Goal: Task Accomplishment & Management: Manage account settings

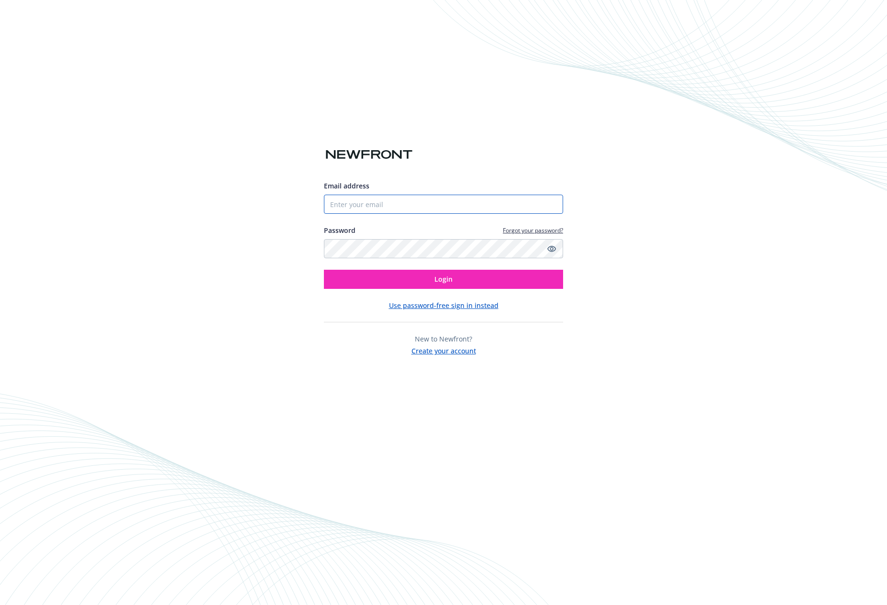
click at [459, 202] on input "Email address" at bounding box center [443, 204] width 239 height 19
type input "[PERSON_NAME][EMAIL_ADDRESS][PERSON_NAME][DOMAIN_NAME]"
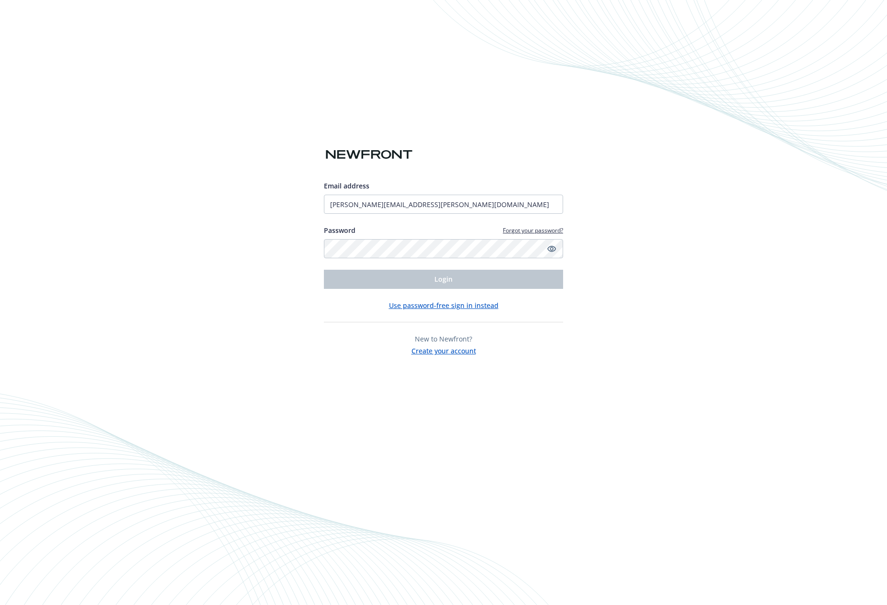
click at [450, 306] on button "Use password-free sign in instead" at bounding box center [444, 305] width 110 height 10
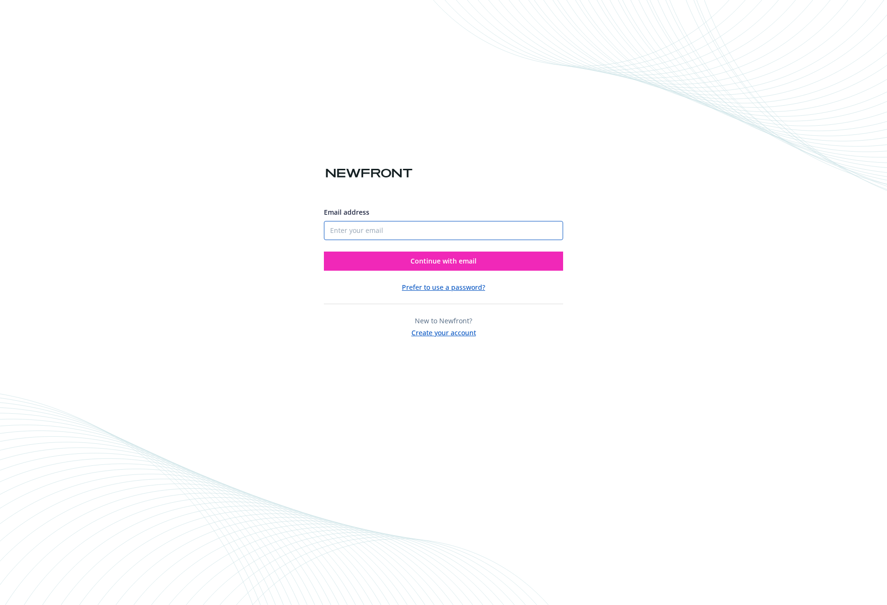
click at [425, 236] on input "Email address" at bounding box center [443, 230] width 239 height 19
type input "andrew@quaychain.com"
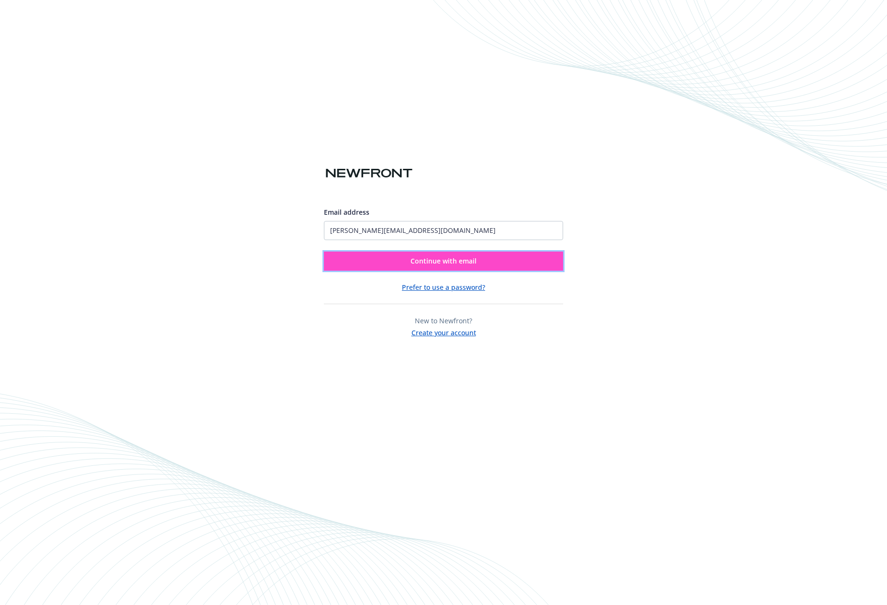
click at [426, 260] on span "Continue with email" at bounding box center [444, 260] width 66 height 9
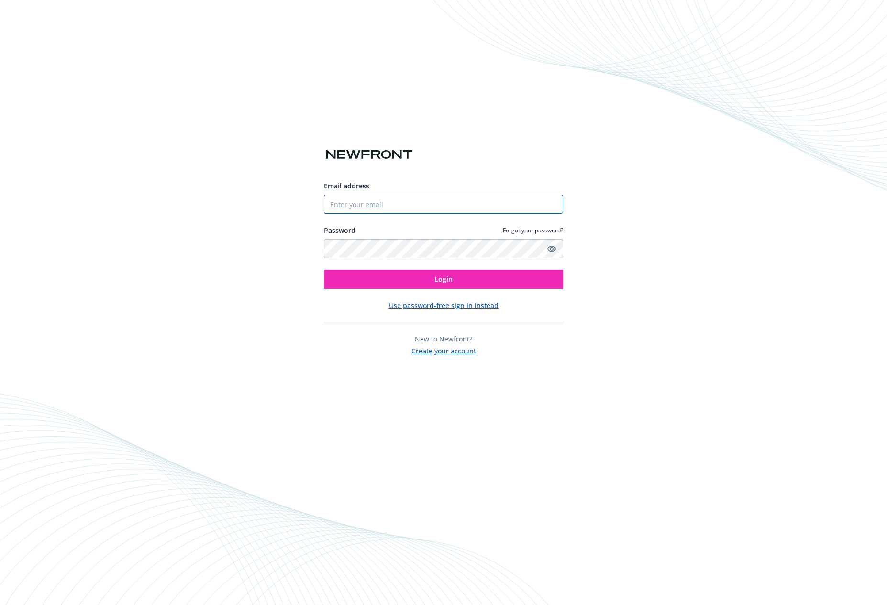
click at [493, 208] on input "Email address" at bounding box center [443, 204] width 239 height 19
type input "[PERSON_NAME][EMAIL_ADDRESS][PERSON_NAME][DOMAIN_NAME]"
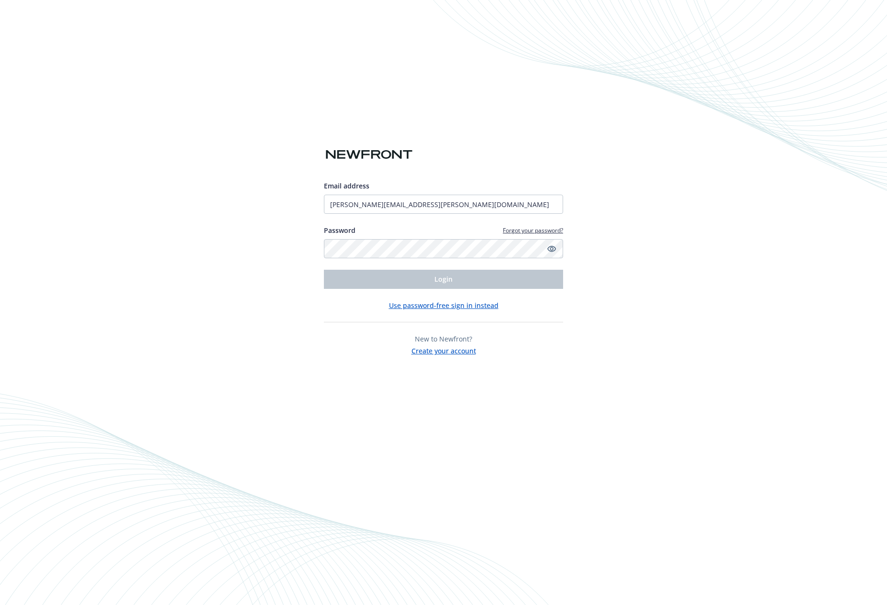
click at [464, 306] on button "Use password-free sign in instead" at bounding box center [444, 305] width 110 height 10
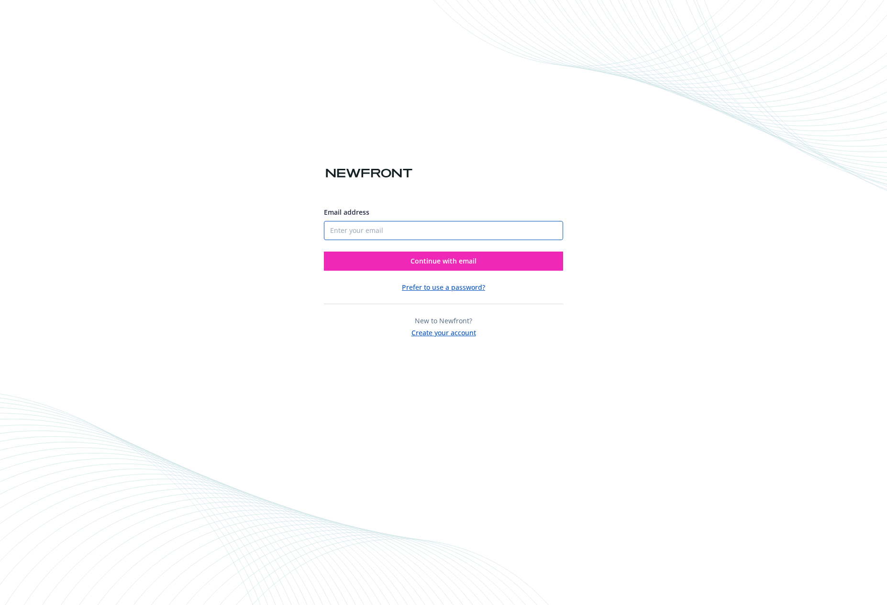
click at [533, 232] on input "Email address" at bounding box center [443, 230] width 239 height 19
type input "[PERSON_NAME][EMAIL_ADDRESS][PERSON_NAME][DOMAIN_NAME]"
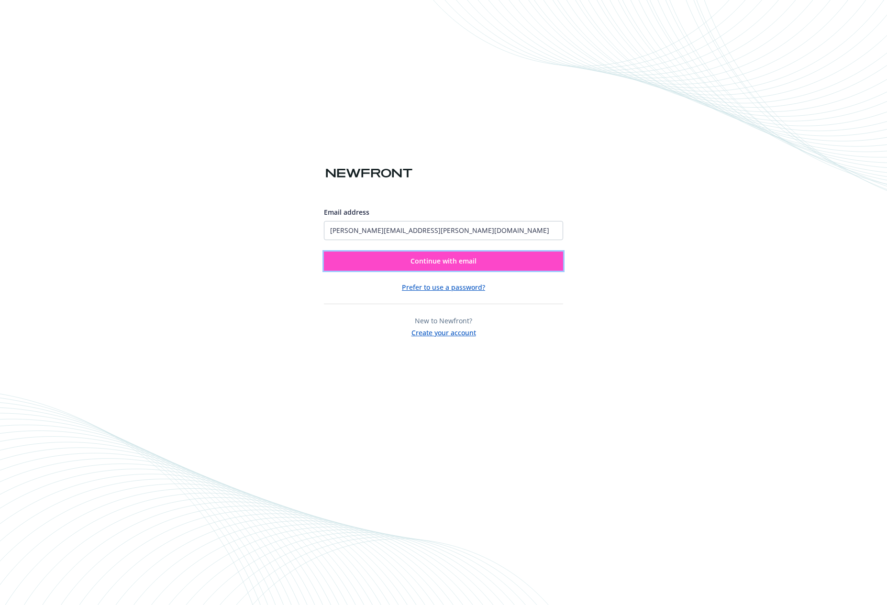
click at [448, 267] on button "Continue with email" at bounding box center [443, 261] width 239 height 19
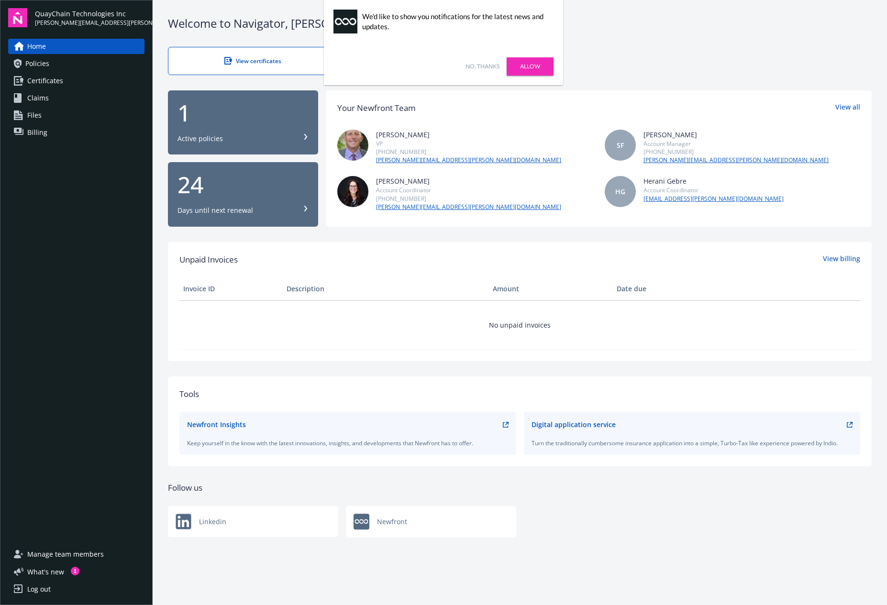
click at [210, 129] on div "1 Active policies" at bounding box center [243, 122] width 131 height 42
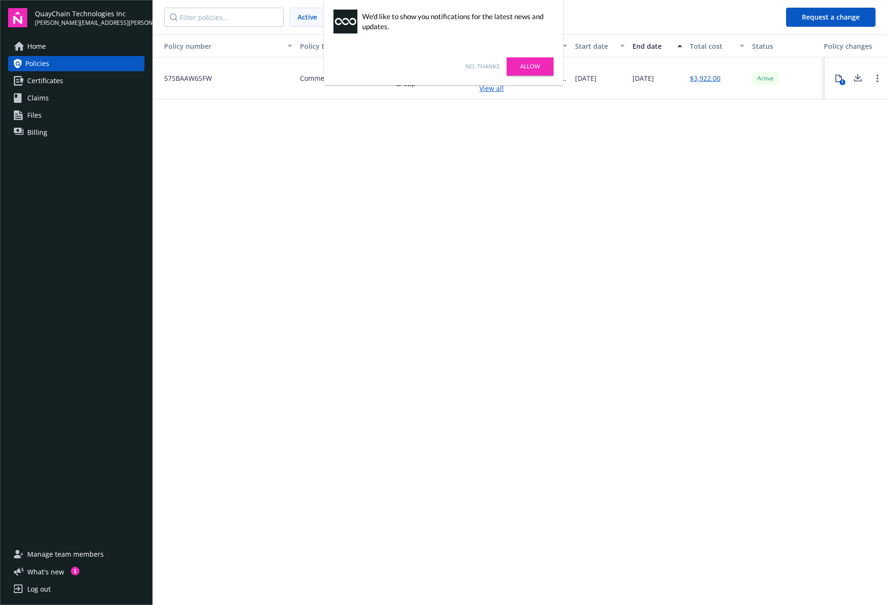
click at [656, 154] on div "Policy number Policy type Carrier Lines of coverage Start date End date Total c…" at bounding box center [520, 318] width 734 height 569
click at [838, 103] on div "Policy number Policy type Carrier Lines of coverage Start date End date Total c…" at bounding box center [520, 318] width 734 height 569
click at [839, 20] on button "Request a change" at bounding box center [830, 17] width 89 height 19
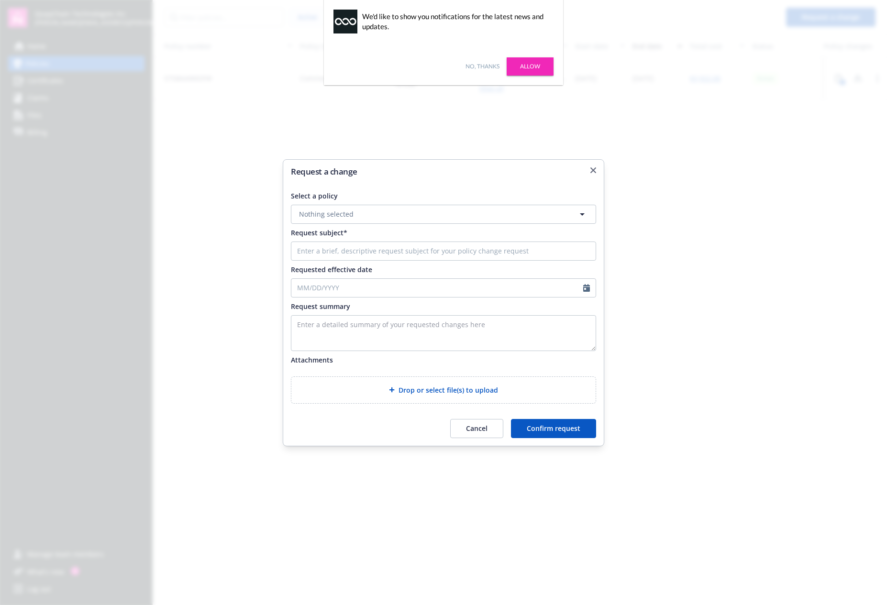
click at [466, 208] on button "Nothing selected" at bounding box center [443, 214] width 305 height 19
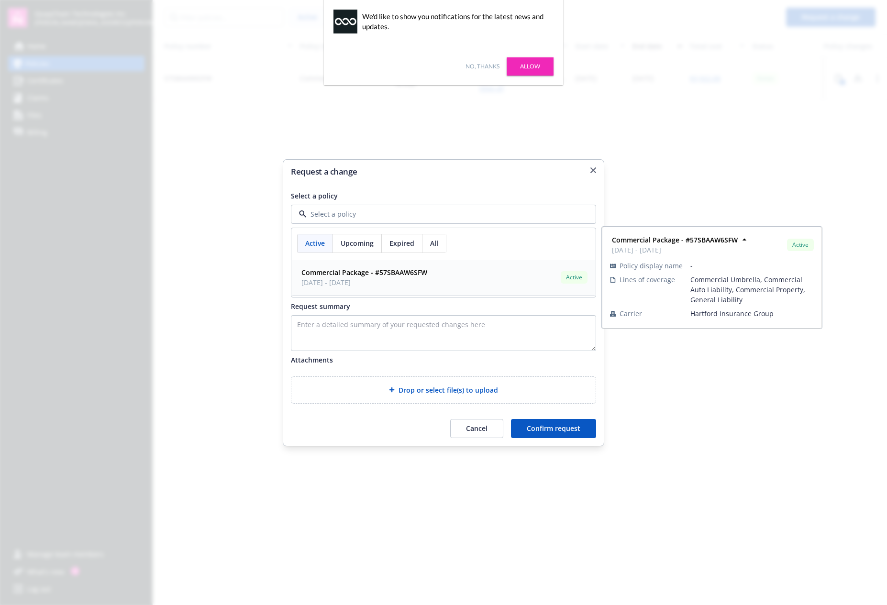
click at [400, 266] on div "Commercial Package - #57SBAAW6SFW [DATE] - [DATE]" at bounding box center [364, 278] width 132 height 24
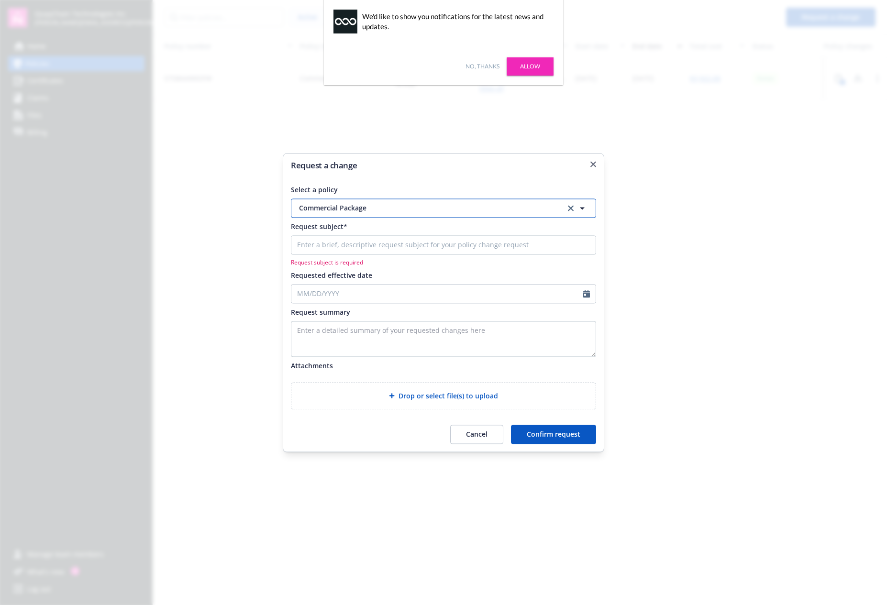
click at [385, 211] on div "Commercial Package Commercial Package - #57SBAAW6SFW [DATE] - [DATE] Active Pol…" at bounding box center [443, 208] width 305 height 19
click at [451, 180] on div "Request a change Select a policy Commercial Package Commercial Package Commerci…" at bounding box center [444, 302] width 322 height 299
click at [378, 248] on input "Request subject*" at bounding box center [443, 244] width 305 height 19
click at [584, 295] on icon "Calendar" at bounding box center [586, 294] width 7 height 8
select select "8"
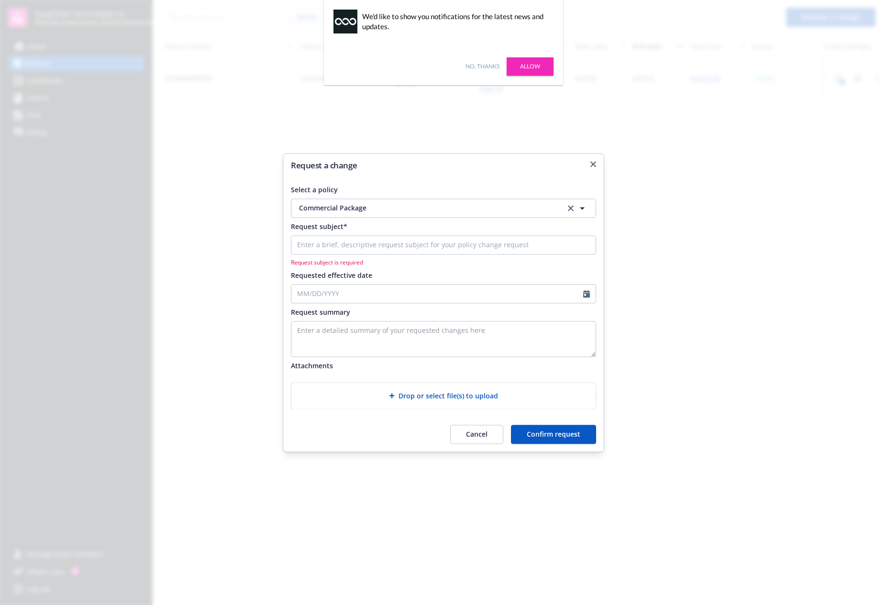
click at [406, 185] on div "Select a policy" at bounding box center [443, 190] width 305 height 10
click at [471, 440] on button "Cancel" at bounding box center [476, 434] width 53 height 19
